Goal: Navigation & Orientation: Find specific page/section

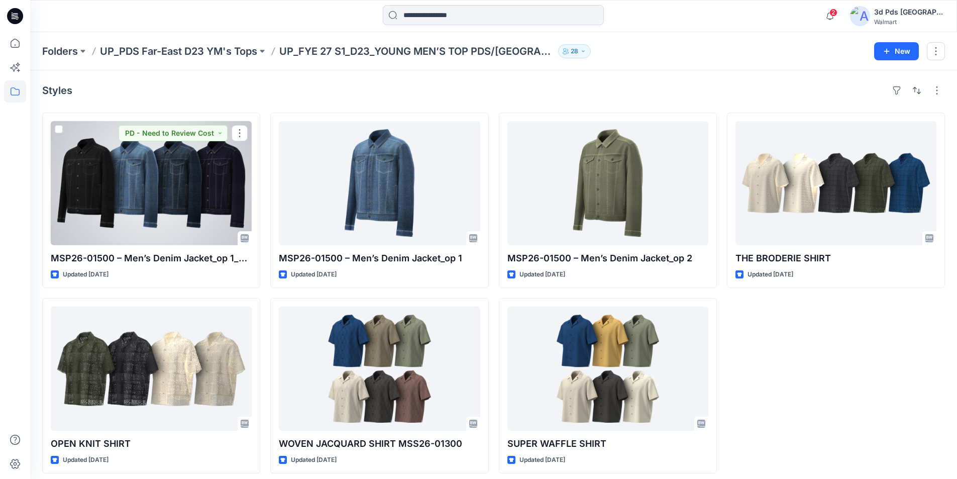
click at [144, 198] on div at bounding box center [151, 183] width 201 height 124
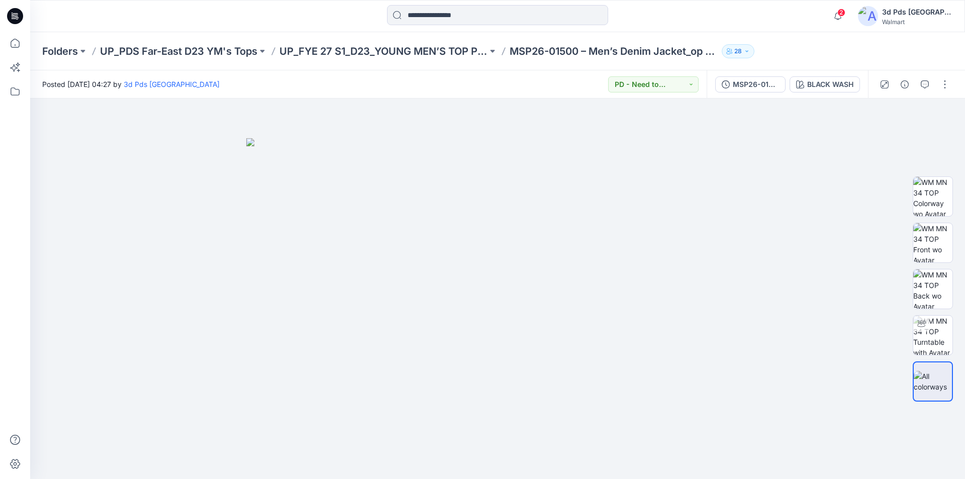
click at [17, 16] on icon at bounding box center [15, 16] width 16 height 16
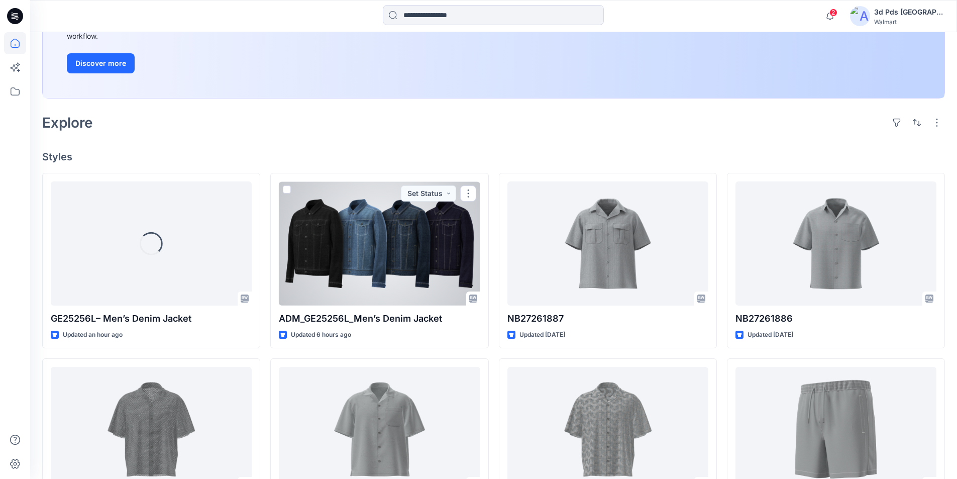
scroll to position [201, 0]
